Goal: Navigation & Orientation: Find specific page/section

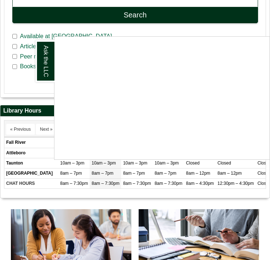
scroll to position [222, 0]
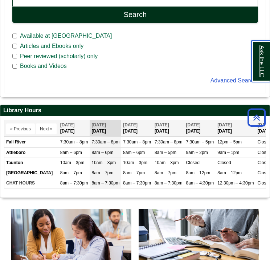
click at [257, 58] on link "Ask the LLC" at bounding box center [261, 61] width 19 height 42
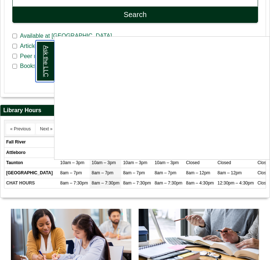
click at [49, 60] on link "Ask the LLC" at bounding box center [45, 61] width 19 height 42
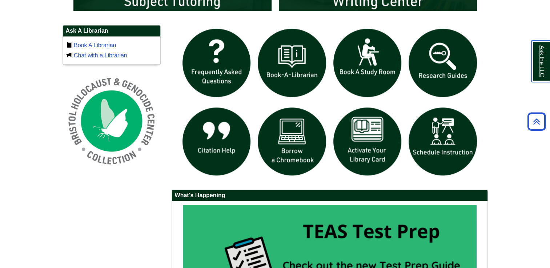
scroll to position [491, 0]
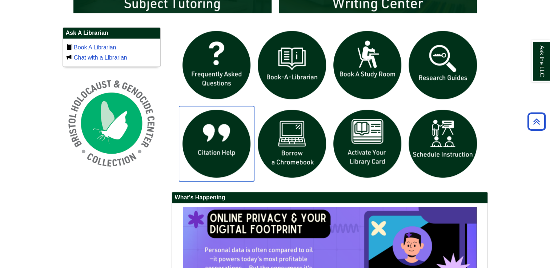
click at [219, 136] on img "slideshow" at bounding box center [217, 144] width 76 height 76
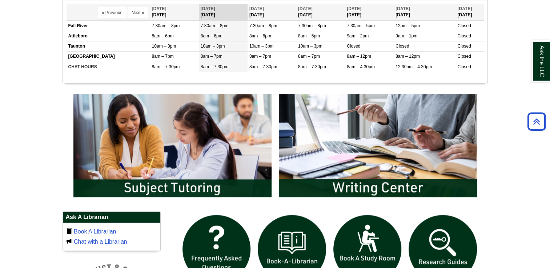
scroll to position [307, 0]
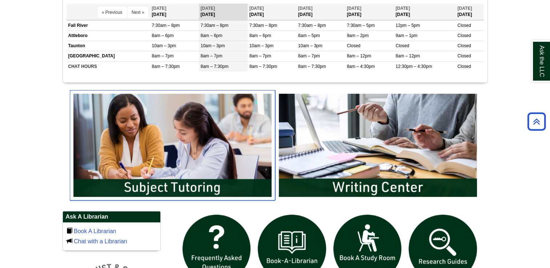
click at [241, 156] on img "slideshow" at bounding box center [172, 145] width 205 height 110
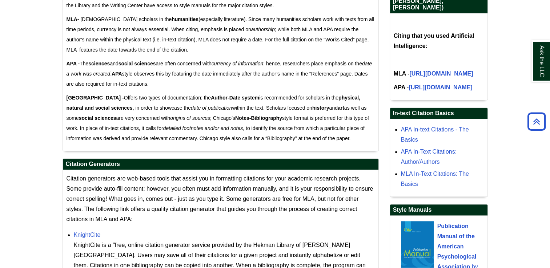
scroll to position [503, 0]
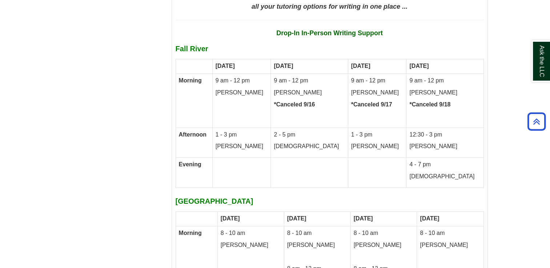
scroll to position [3436, 0]
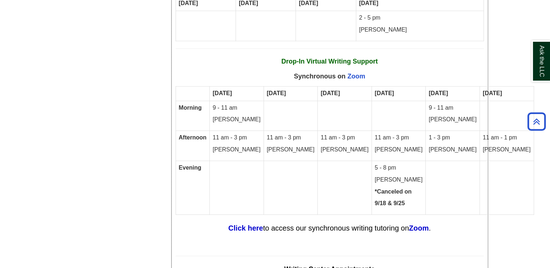
click at [331, 161] on td at bounding box center [345, 188] width 54 height 54
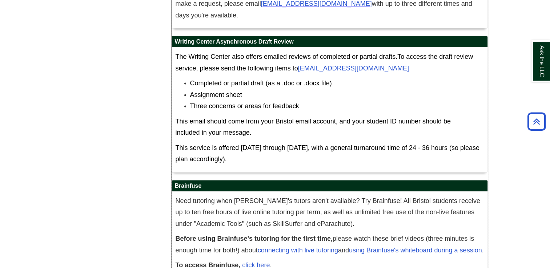
scroll to position [4159, 0]
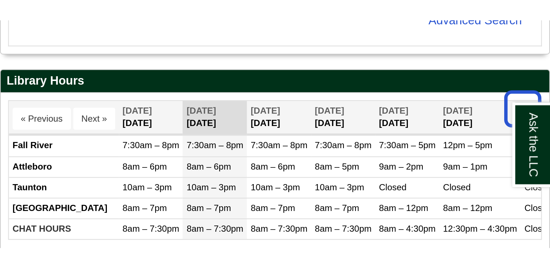
scroll to position [4, 3]
